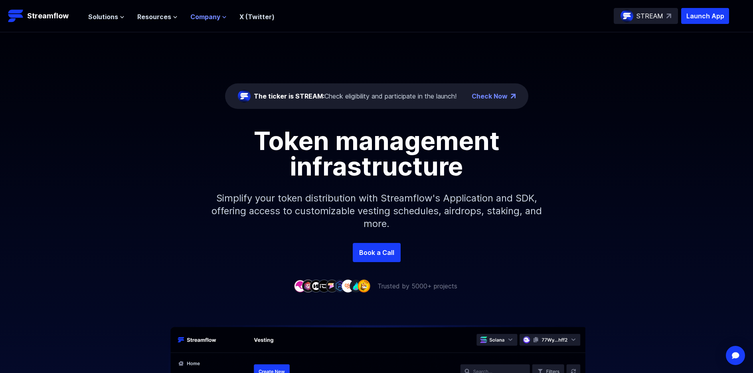
click at [200, 16] on span "Company" at bounding box center [205, 17] width 30 height 10
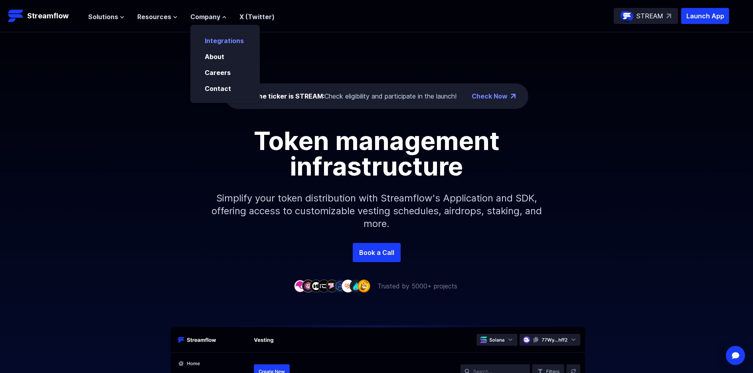
click at [226, 45] on p "Integrations" at bounding box center [230, 38] width 60 height 14
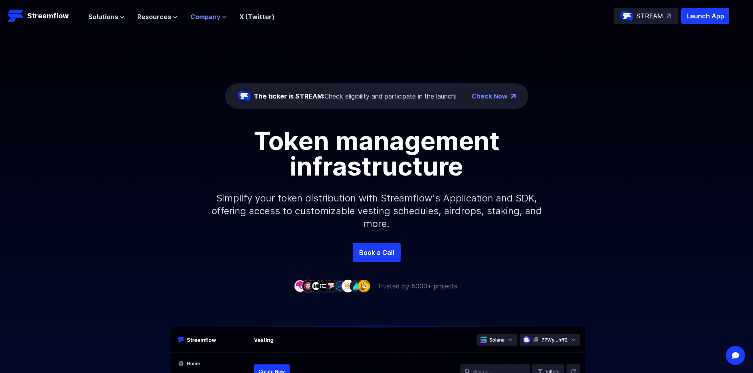
click at [212, 16] on span "Company" at bounding box center [205, 17] width 30 height 10
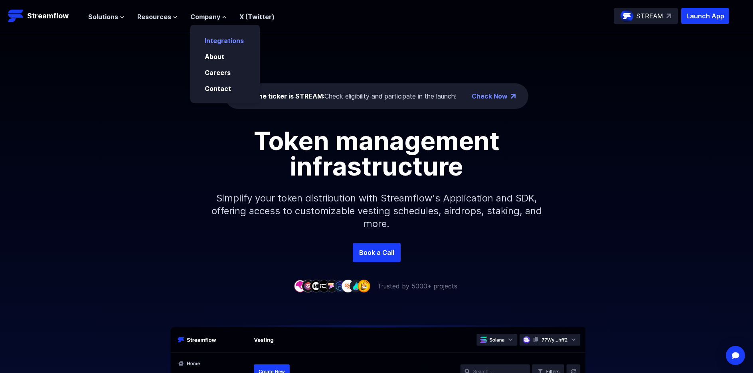
click at [218, 37] on link "Integrations" at bounding box center [224, 41] width 39 height 8
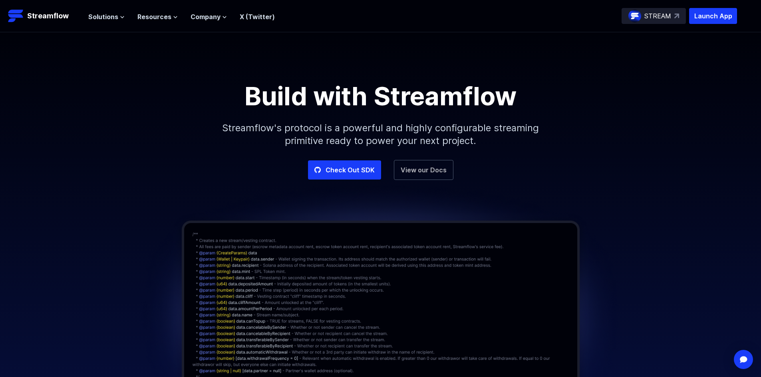
click at [407, 171] on link "View our Docs" at bounding box center [423, 170] width 59 height 20
